Goal: Communication & Community: Answer question/provide support

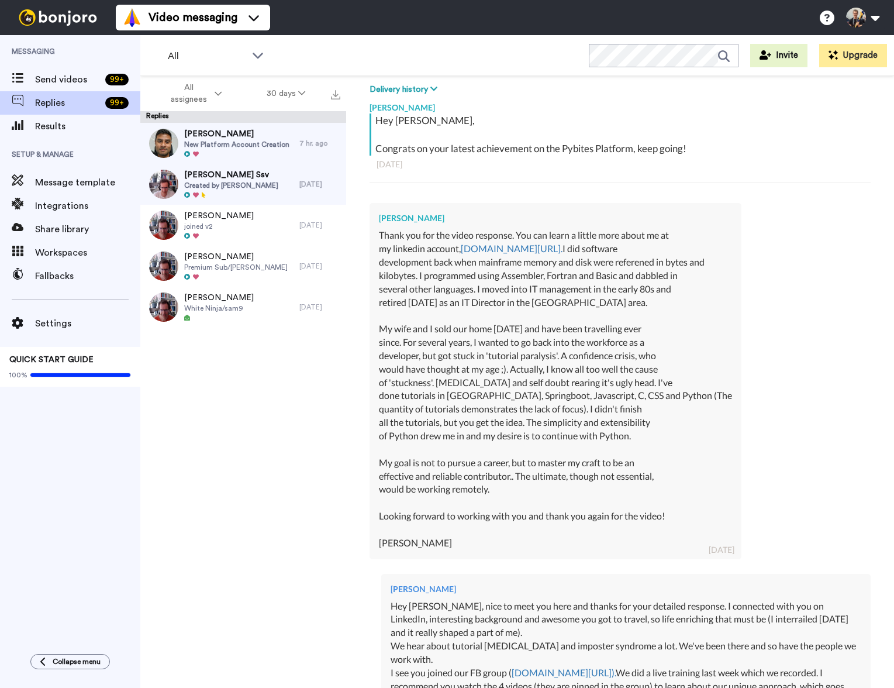
scroll to position [399, 0]
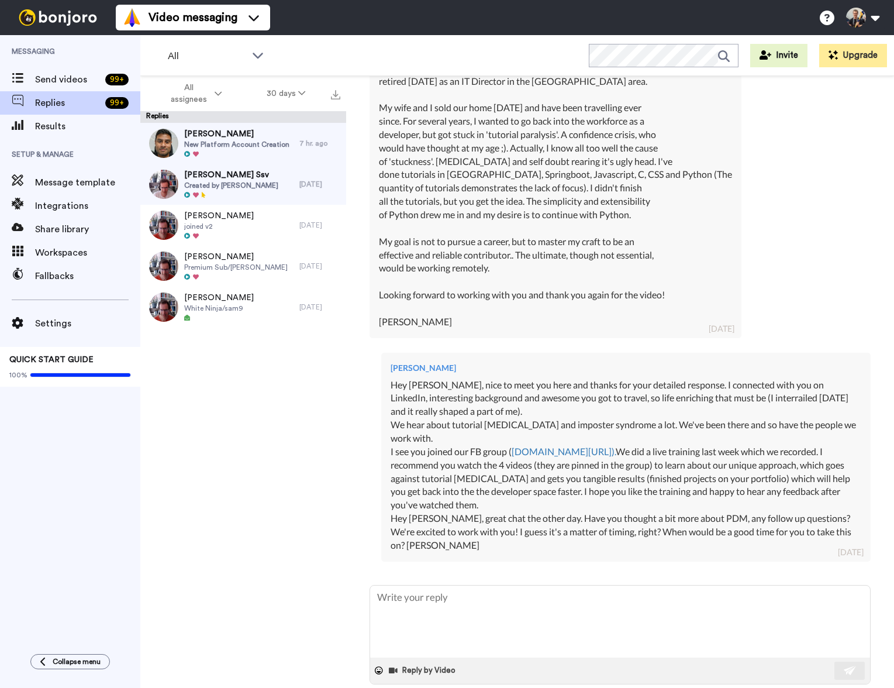
type textarea "x"
click at [458, 597] on textarea at bounding box center [620, 621] width 500 height 72
paste textarea "Hey [PERSON_NAME], it has been a while, still doing Python?"
type textarea "Hey [PERSON_NAME], it has been a while, still doing Python?"
type textarea "x"
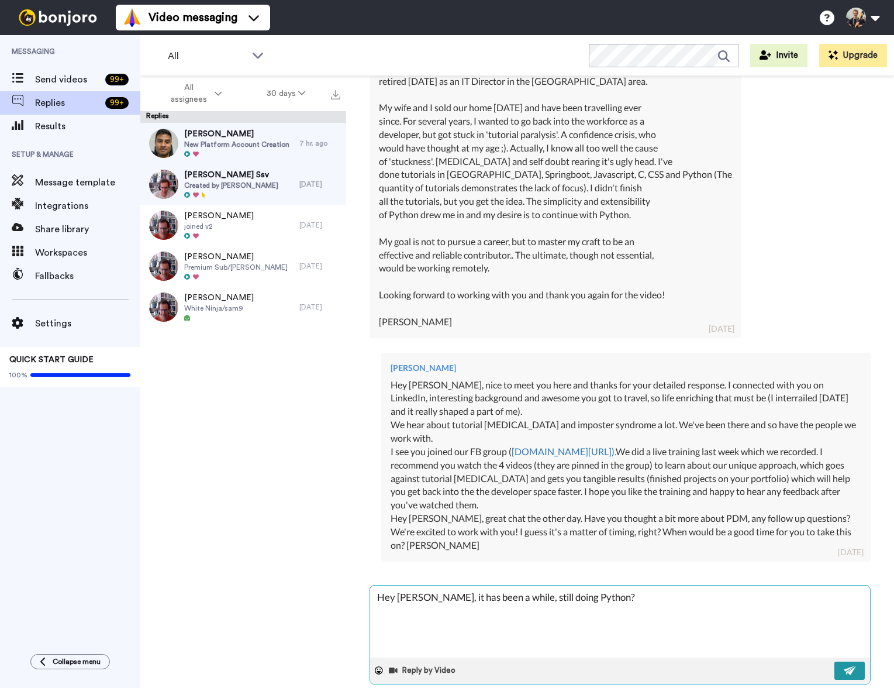
type textarea "Hey [PERSON_NAME], it has been a while, still doing Python?"
click at [845, 665] on img at bounding box center [850, 669] width 13 height 9
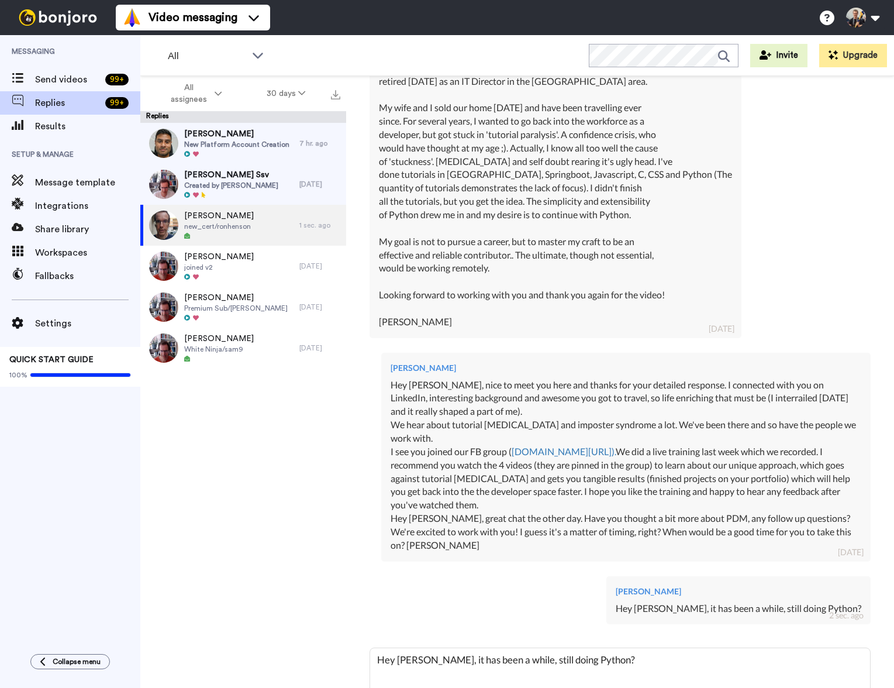
click at [238, 144] on span "New Platform Account Creation" at bounding box center [236, 144] width 105 height 9
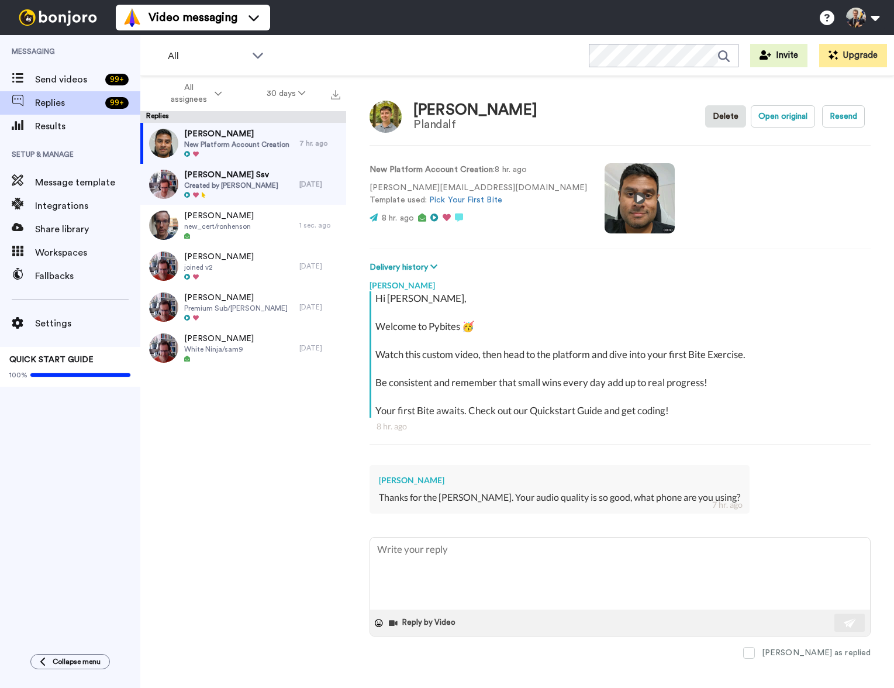
click at [270, 186] on span "Created by [PERSON_NAME]" at bounding box center [231, 185] width 94 height 9
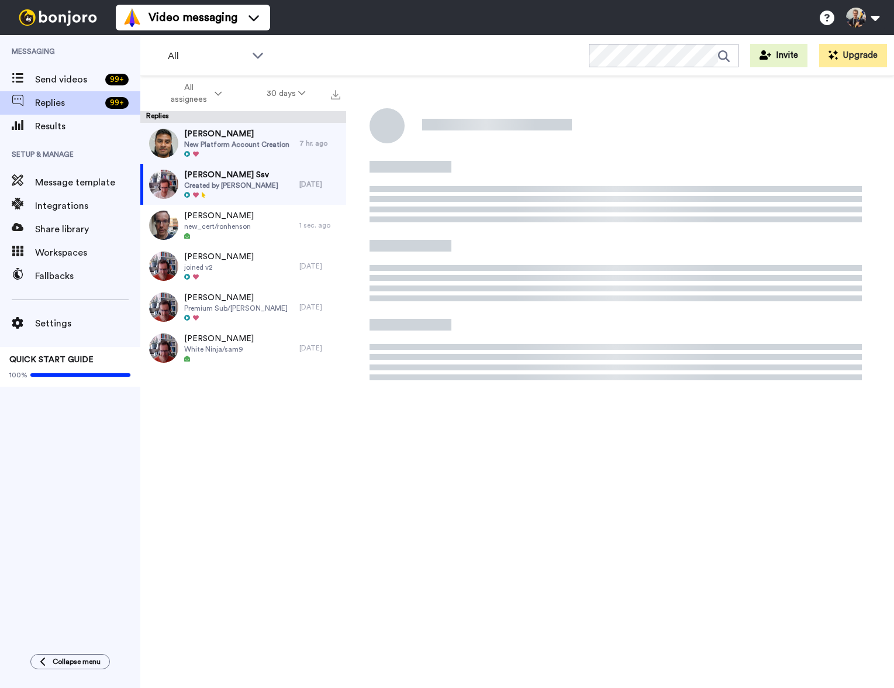
type textarea "x"
